Goal: Book appointment/travel/reservation

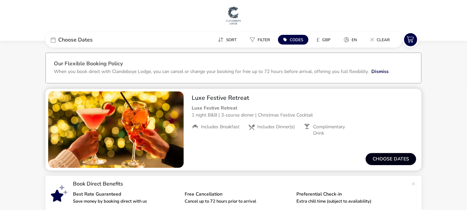
click at [392, 157] on button "Choose dates" at bounding box center [391, 159] width 51 height 12
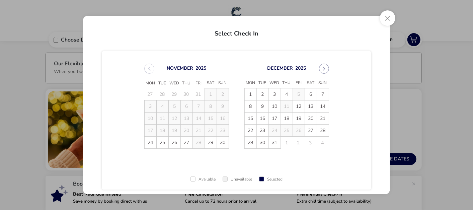
click at [261, 126] on span "23" at bounding box center [263, 131] width 12 height 12
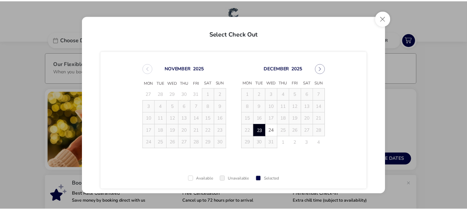
scroll to position [43, 0]
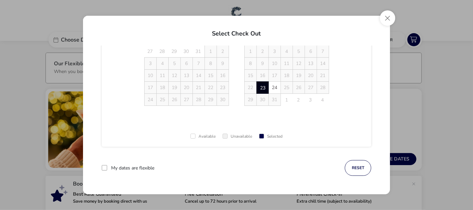
click at [443, 81] on div "Select Check Out [DATE] Mon Tue Wed Thu Fri Sat Sun 27 28 29 30 31 1 2 3 4 5 6 …" at bounding box center [236, 105] width 473 height 210
click at [274, 86] on span "24" at bounding box center [275, 88] width 12 height 12
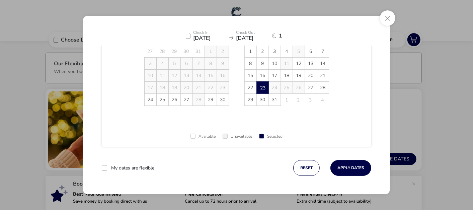
click at [273, 86] on td "24 24" at bounding box center [274, 88] width 12 height 12
click at [308, 168] on button "reset" at bounding box center [306, 168] width 26 height 16
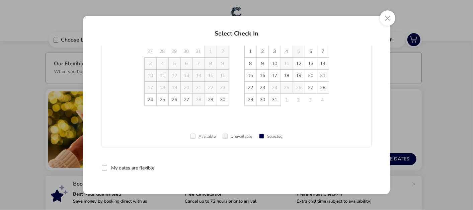
click at [274, 85] on td "24" at bounding box center [274, 88] width 12 height 12
click at [260, 86] on span "23" at bounding box center [263, 88] width 12 height 12
click at [272, 89] on span "24" at bounding box center [275, 88] width 12 height 12
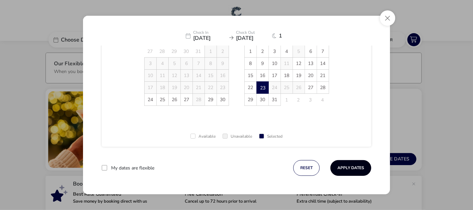
click at [351, 164] on button "Apply Dates" at bounding box center [350, 168] width 41 height 16
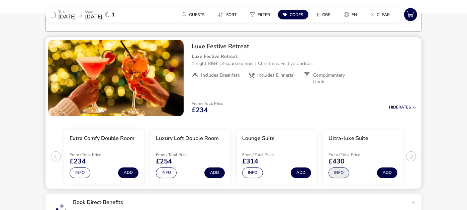
scroll to position [55, 0]
